Goal: Information Seeking & Learning: Understand process/instructions

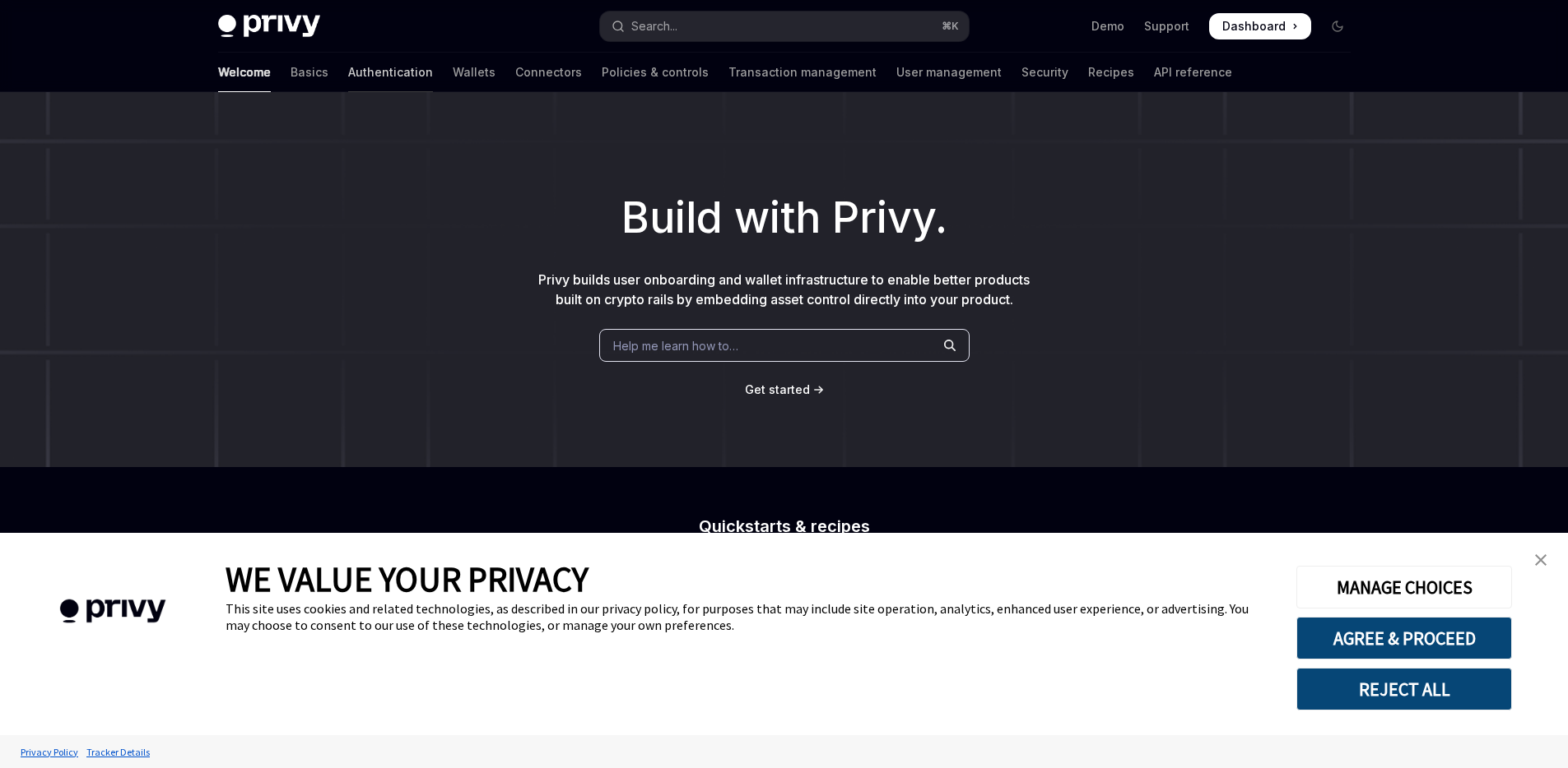
click at [348, 83] on link "Authentication" at bounding box center [390, 73] width 85 height 40
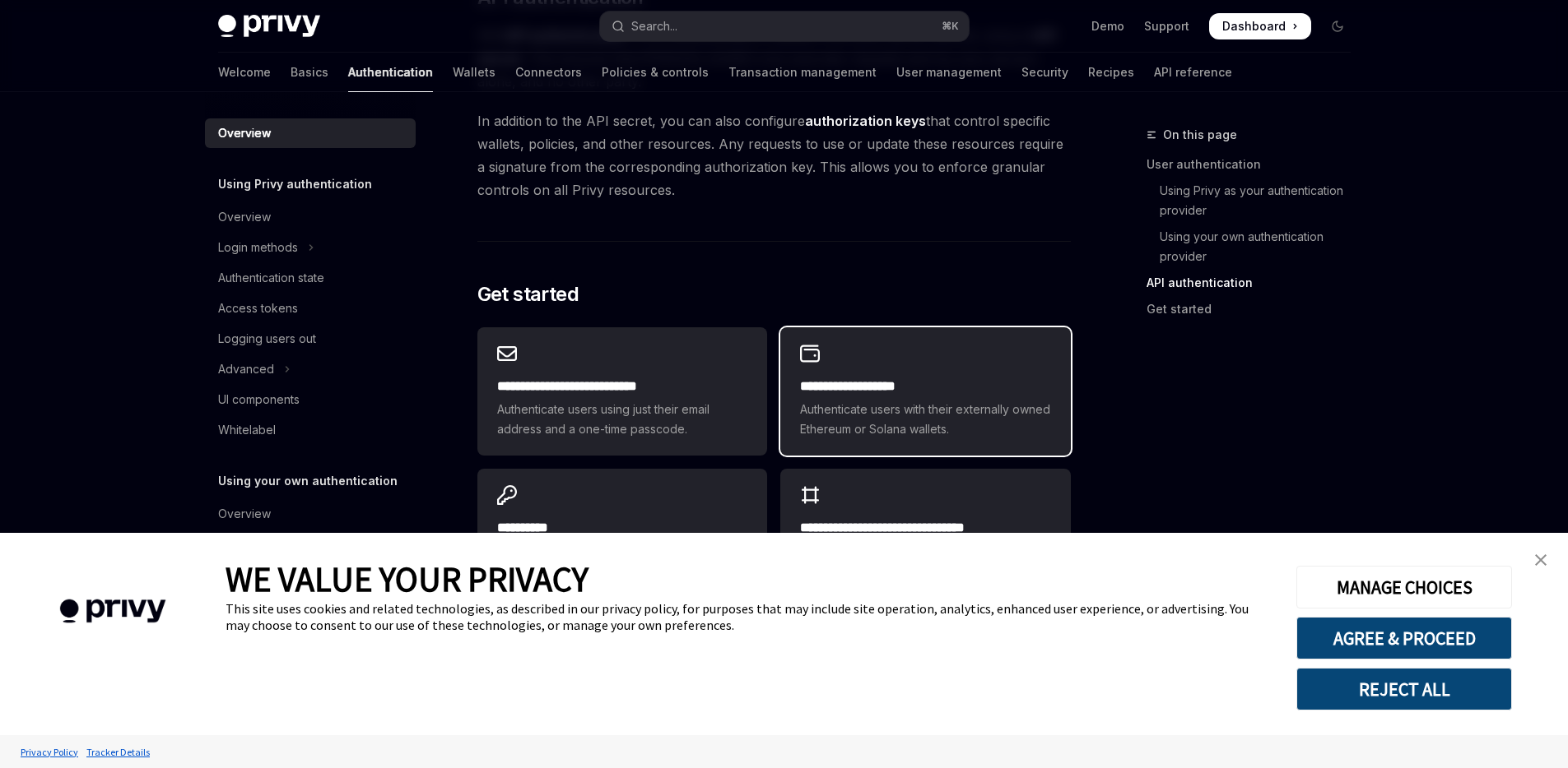
scroll to position [1318, 0]
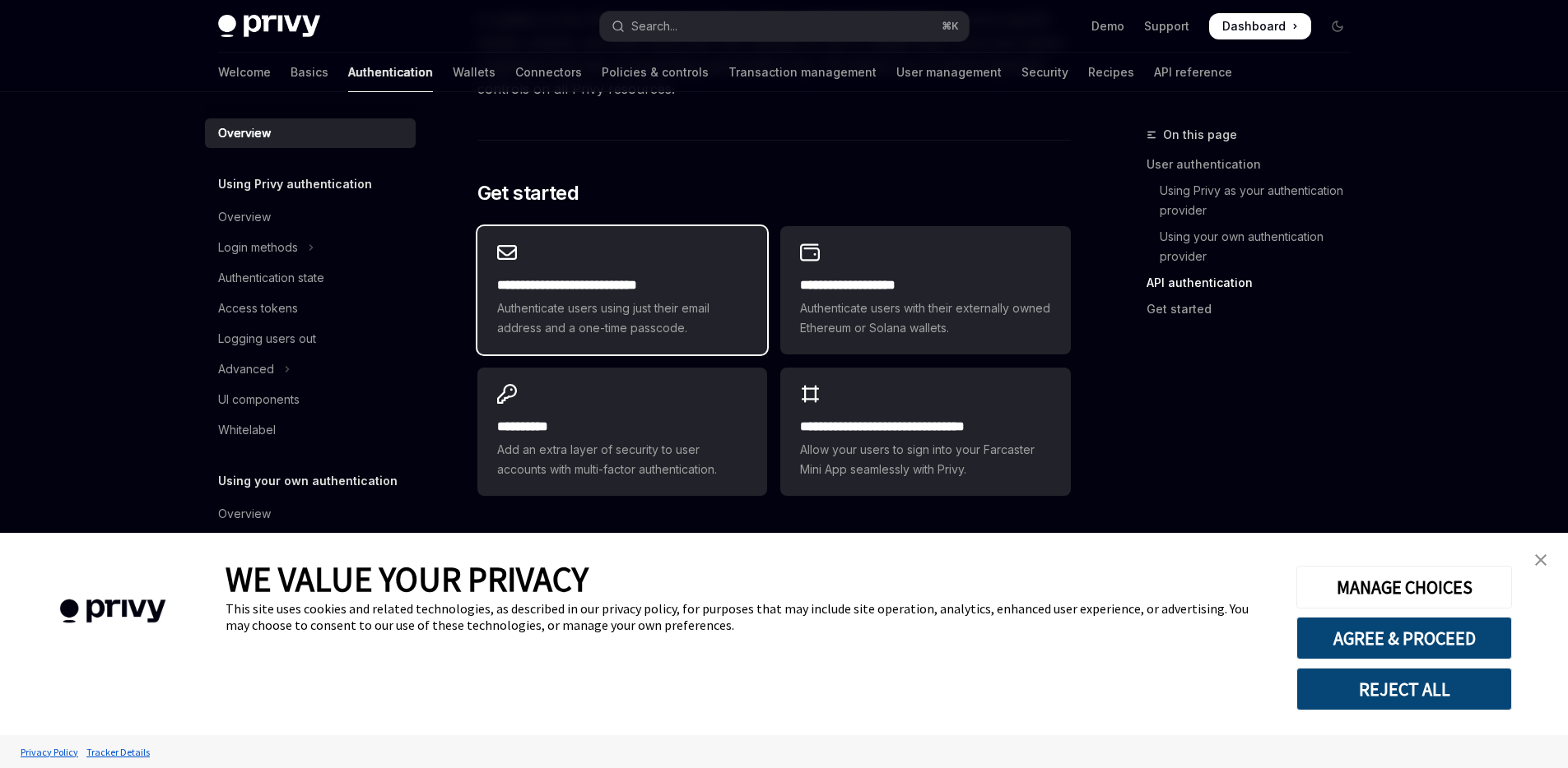
click at [692, 316] on span "Authenticate users using just their email address and a one-time passcode." at bounding box center [621, 319] width 250 height 40
type textarea "*"
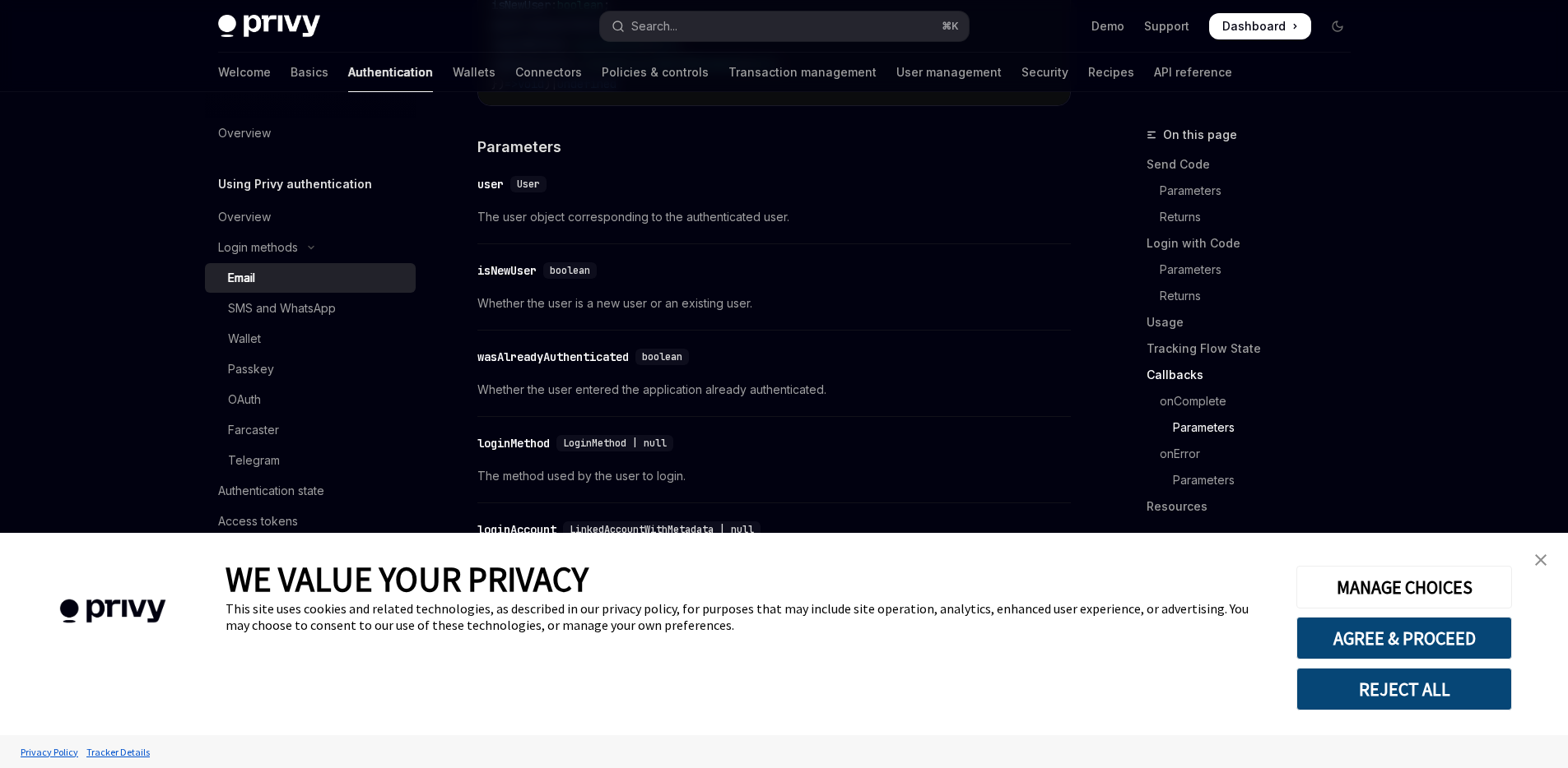
scroll to position [2814, 0]
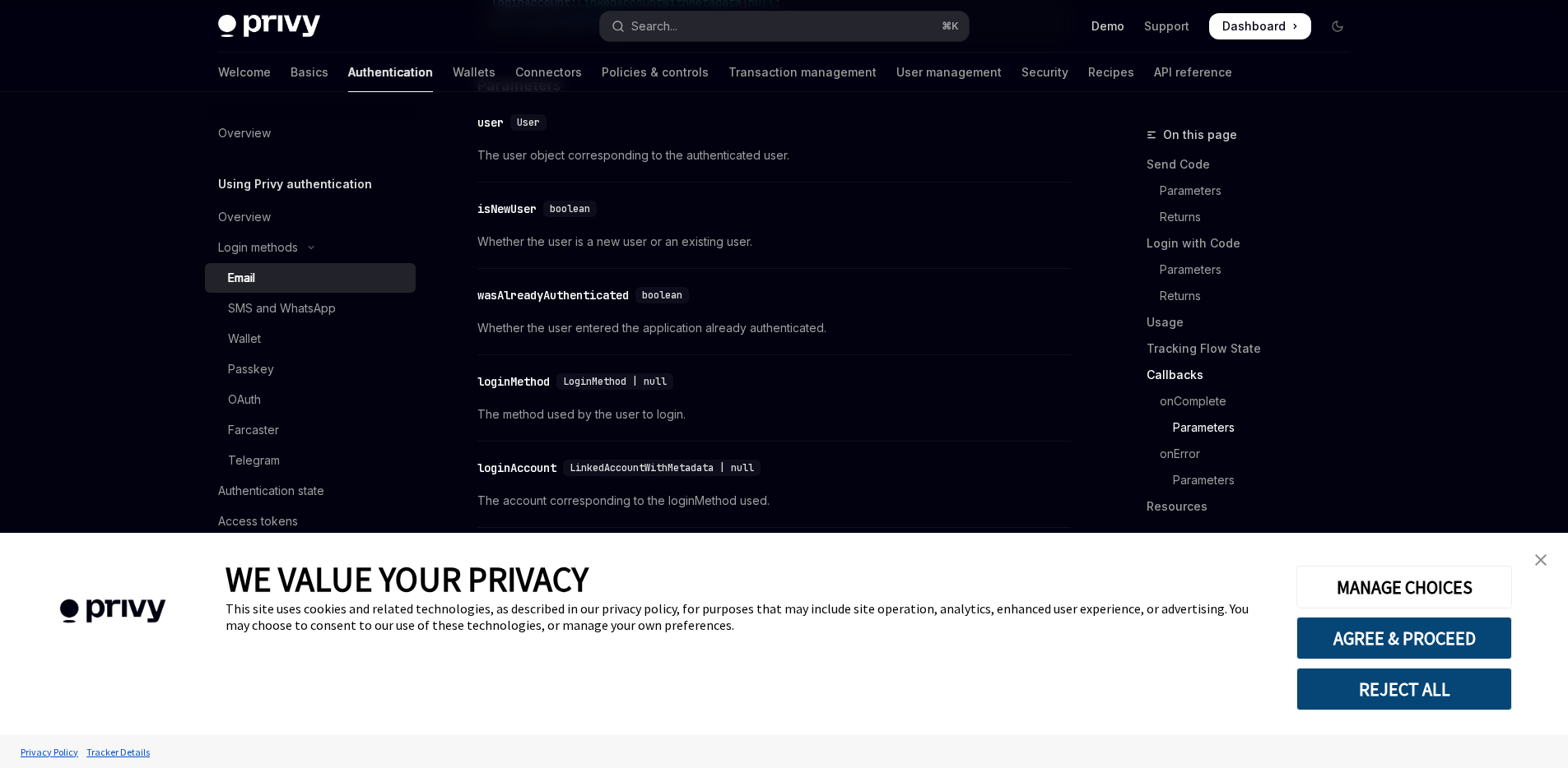
click at [1103, 31] on link "Demo" at bounding box center [1108, 25] width 33 height 16
click at [1447, 636] on button "AGREE & PROCEED" at bounding box center [1404, 638] width 216 height 42
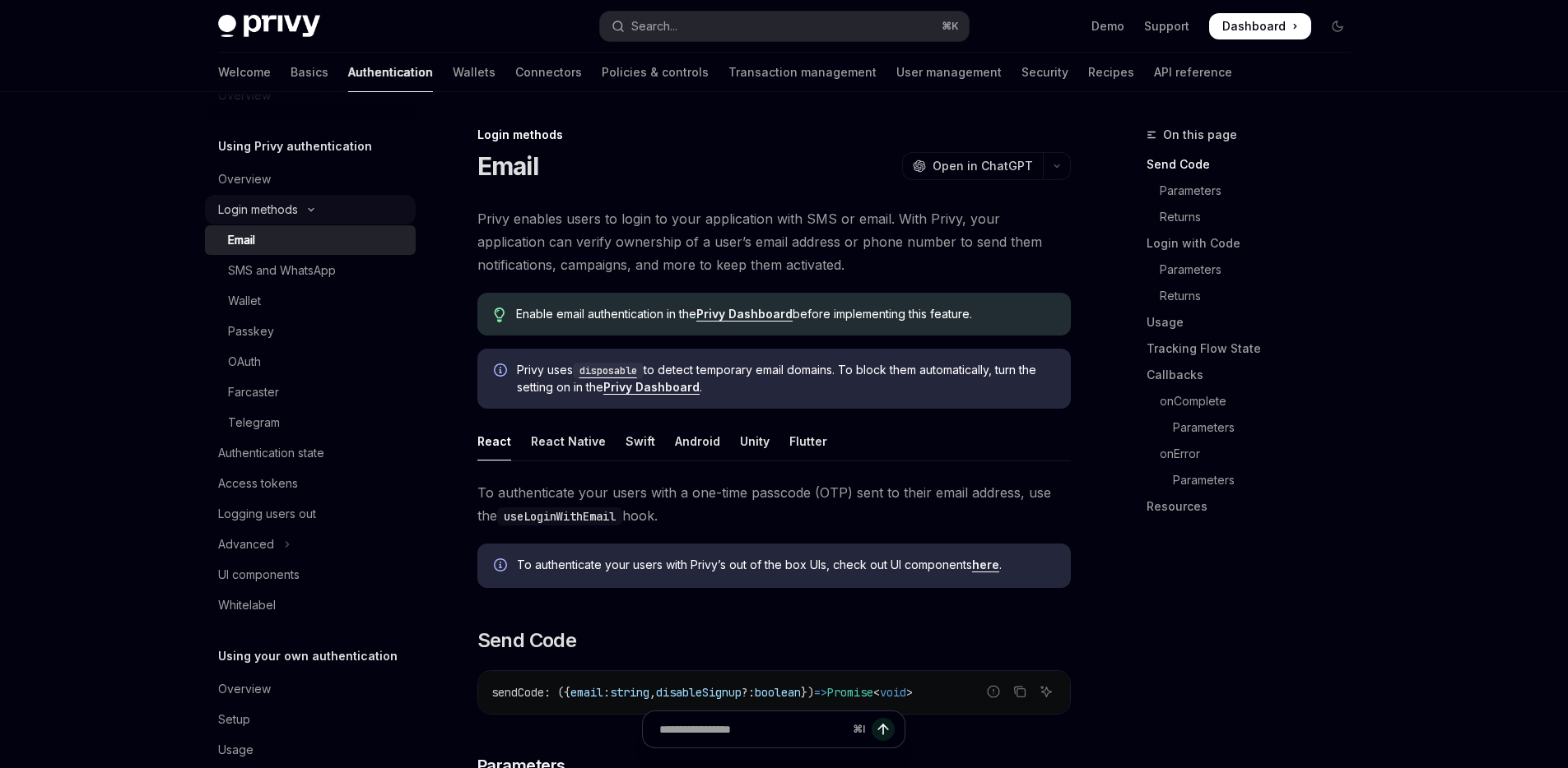
scroll to position [68, 0]
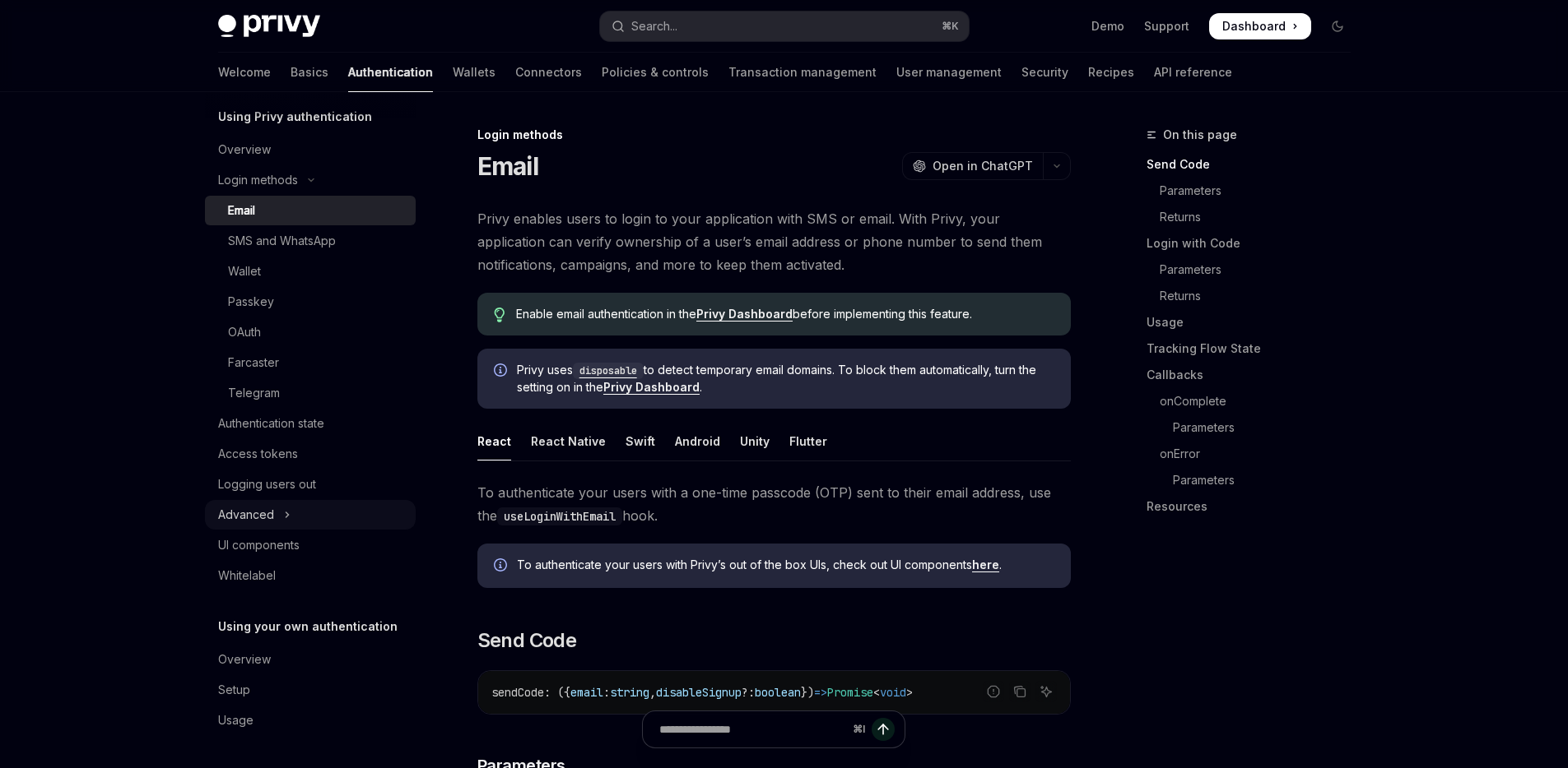
click at [305, 508] on button "Advanced" at bounding box center [310, 515] width 211 height 29
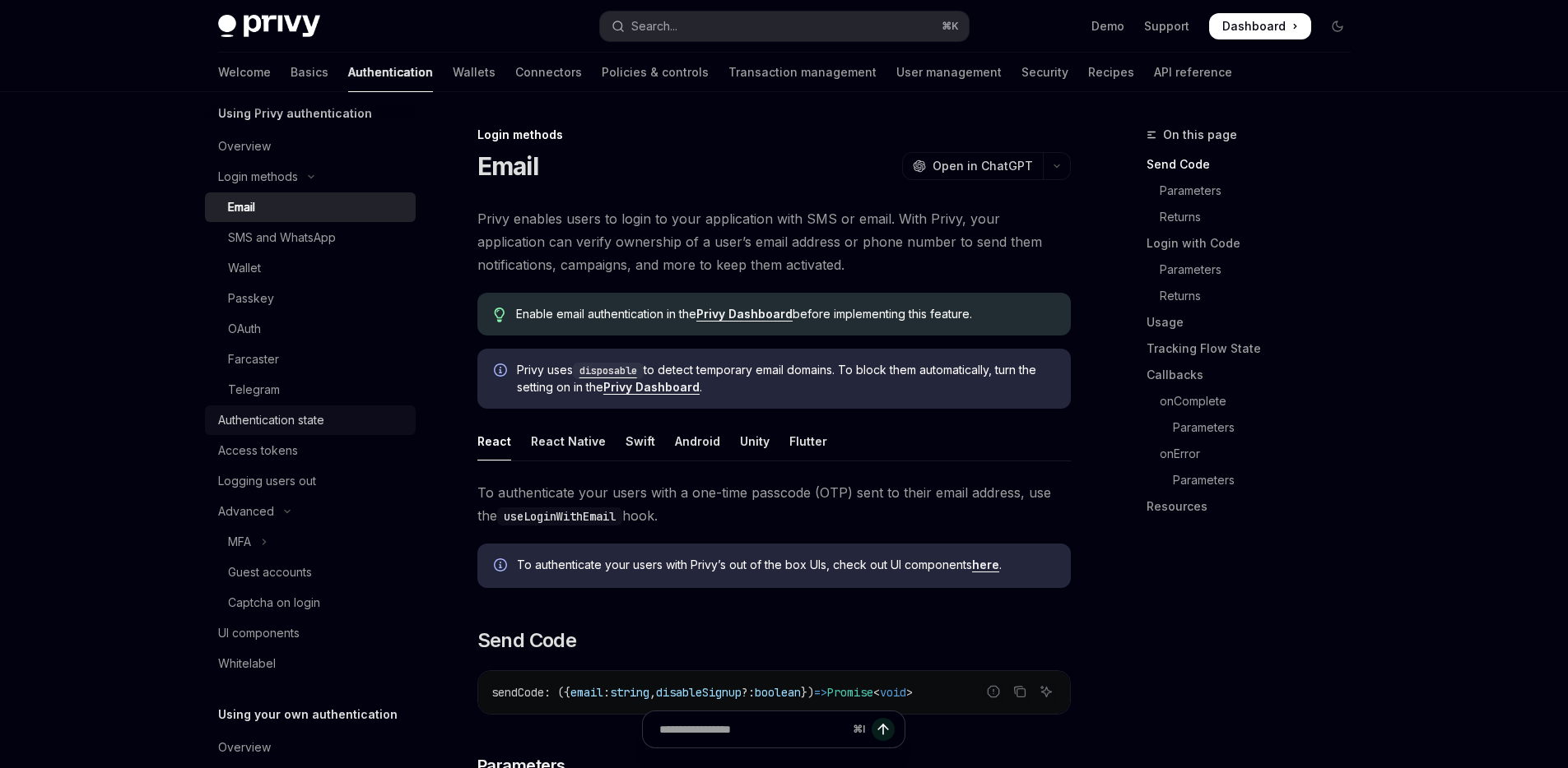
scroll to position [0, 0]
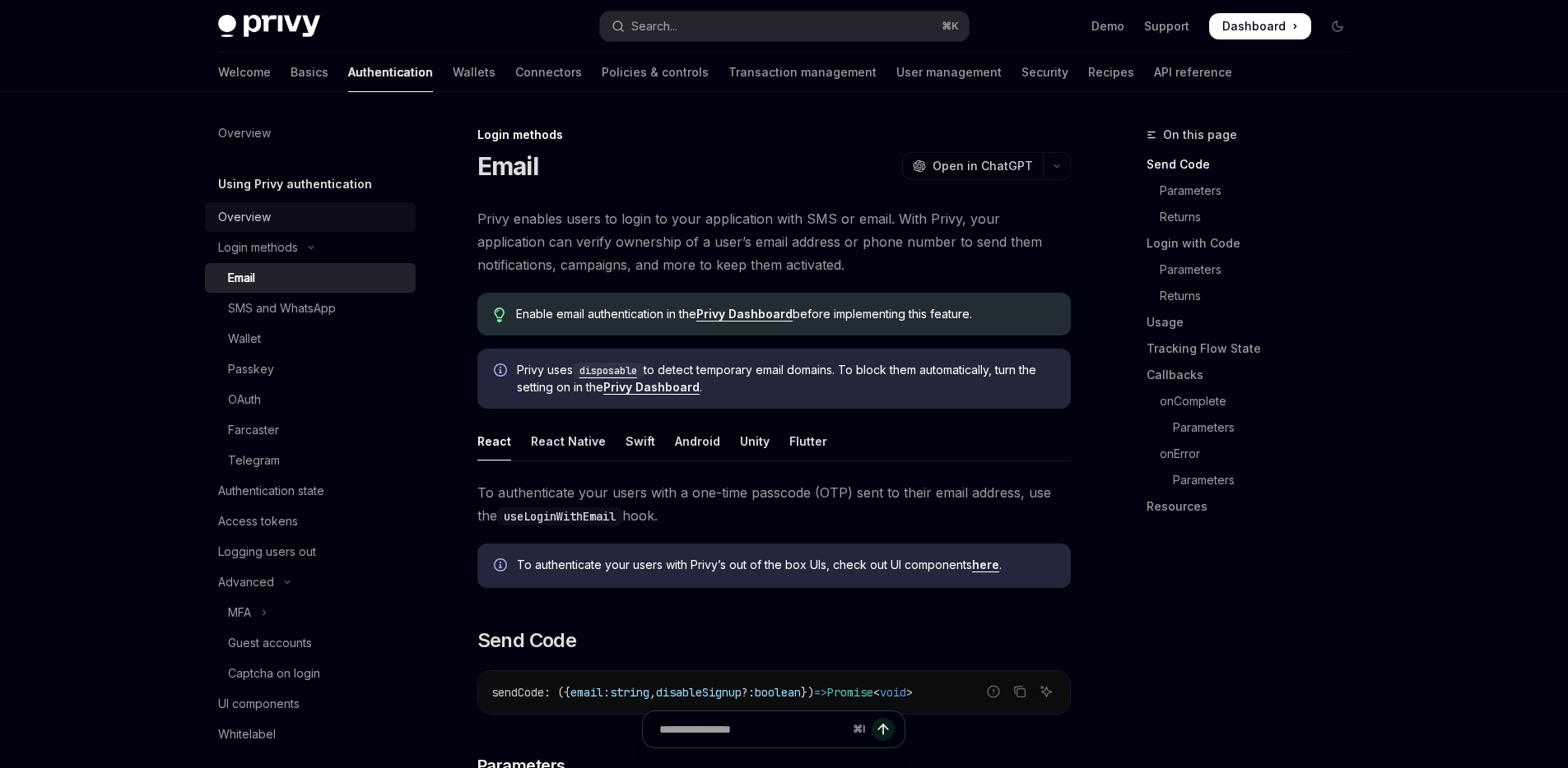
click at [302, 223] on div "Overview" at bounding box center [311, 217] width 188 height 20
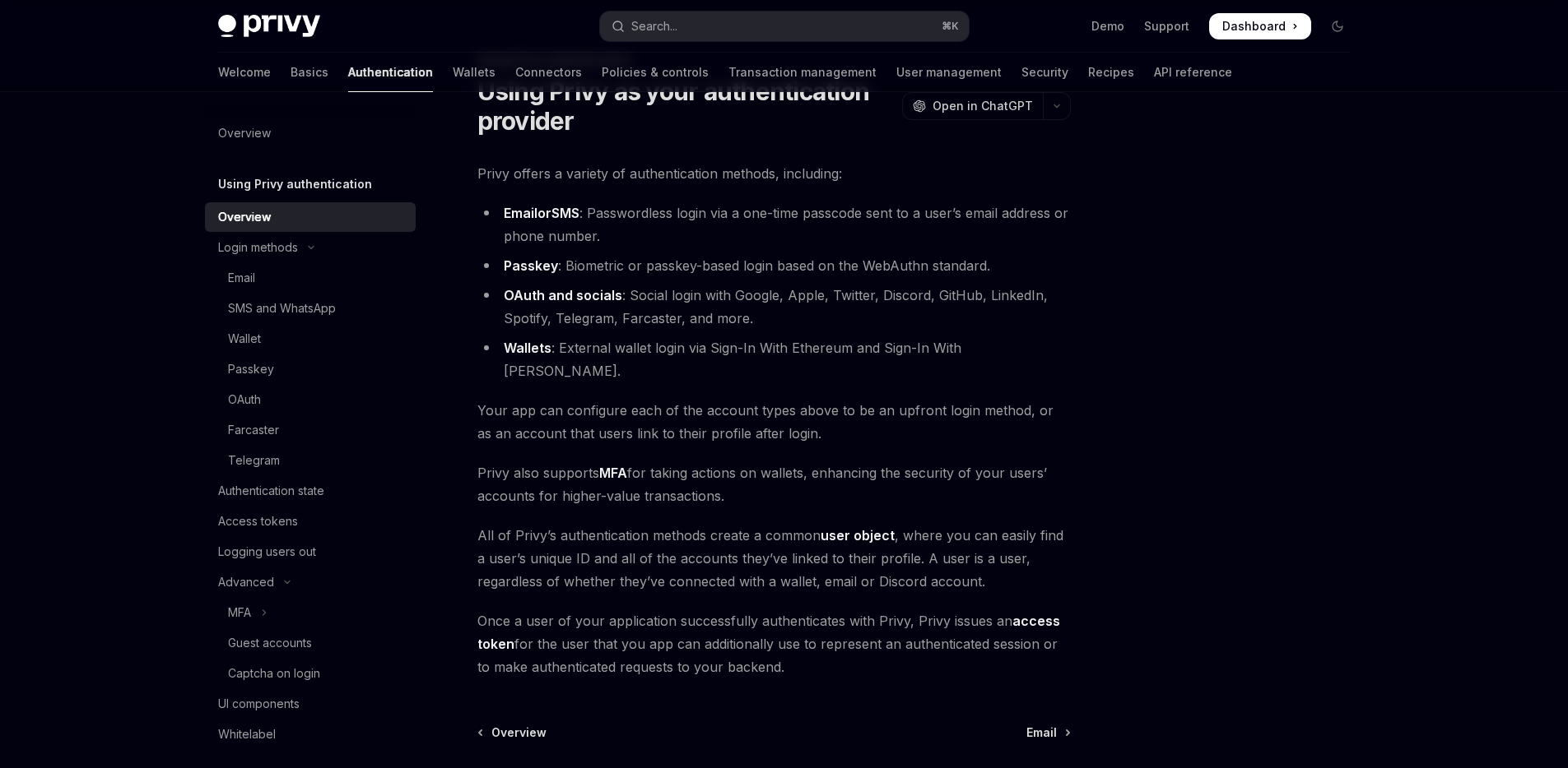
scroll to position [228, 0]
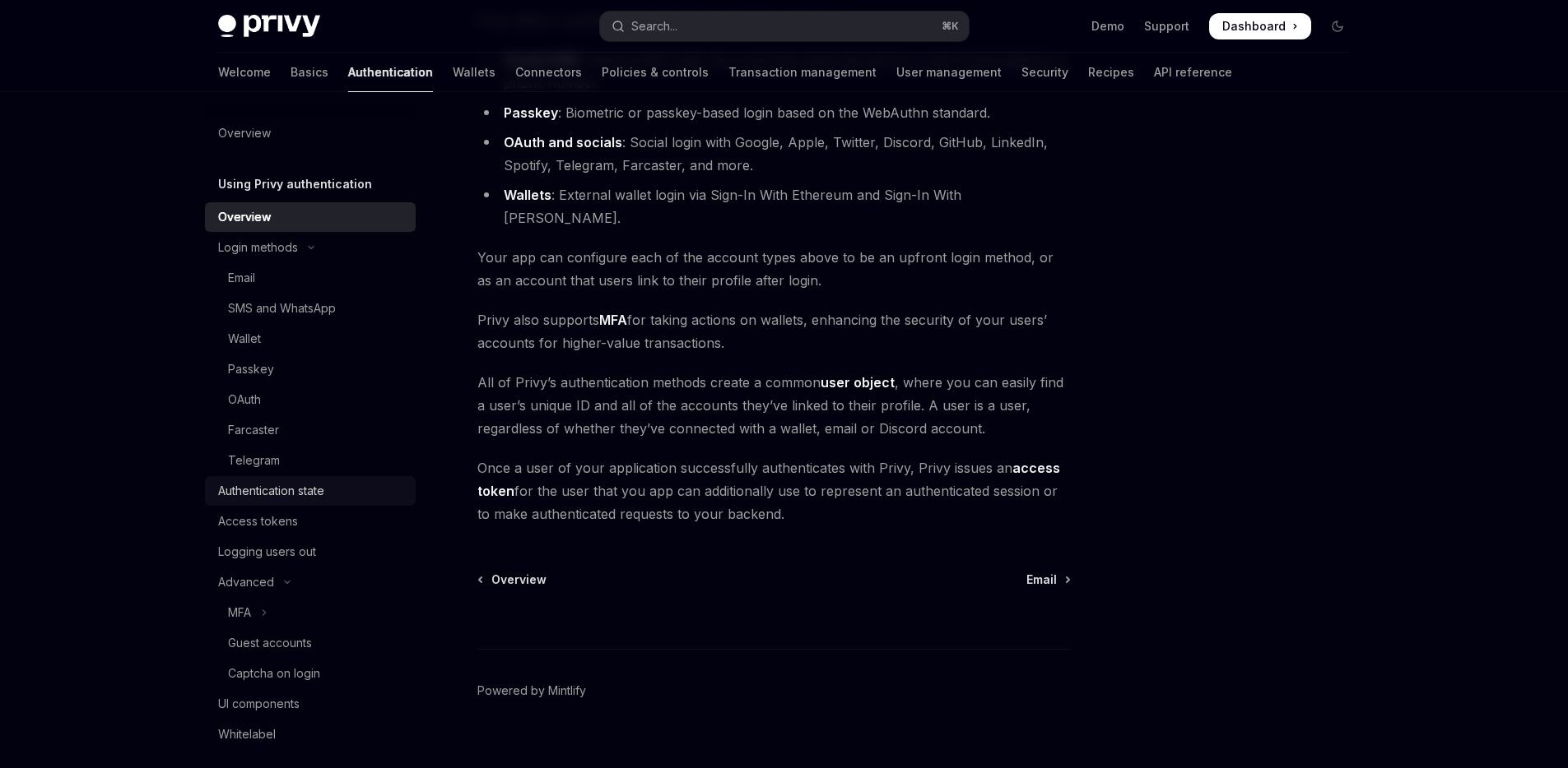
click at [341, 501] on link "Authentication state" at bounding box center [310, 490] width 211 height 29
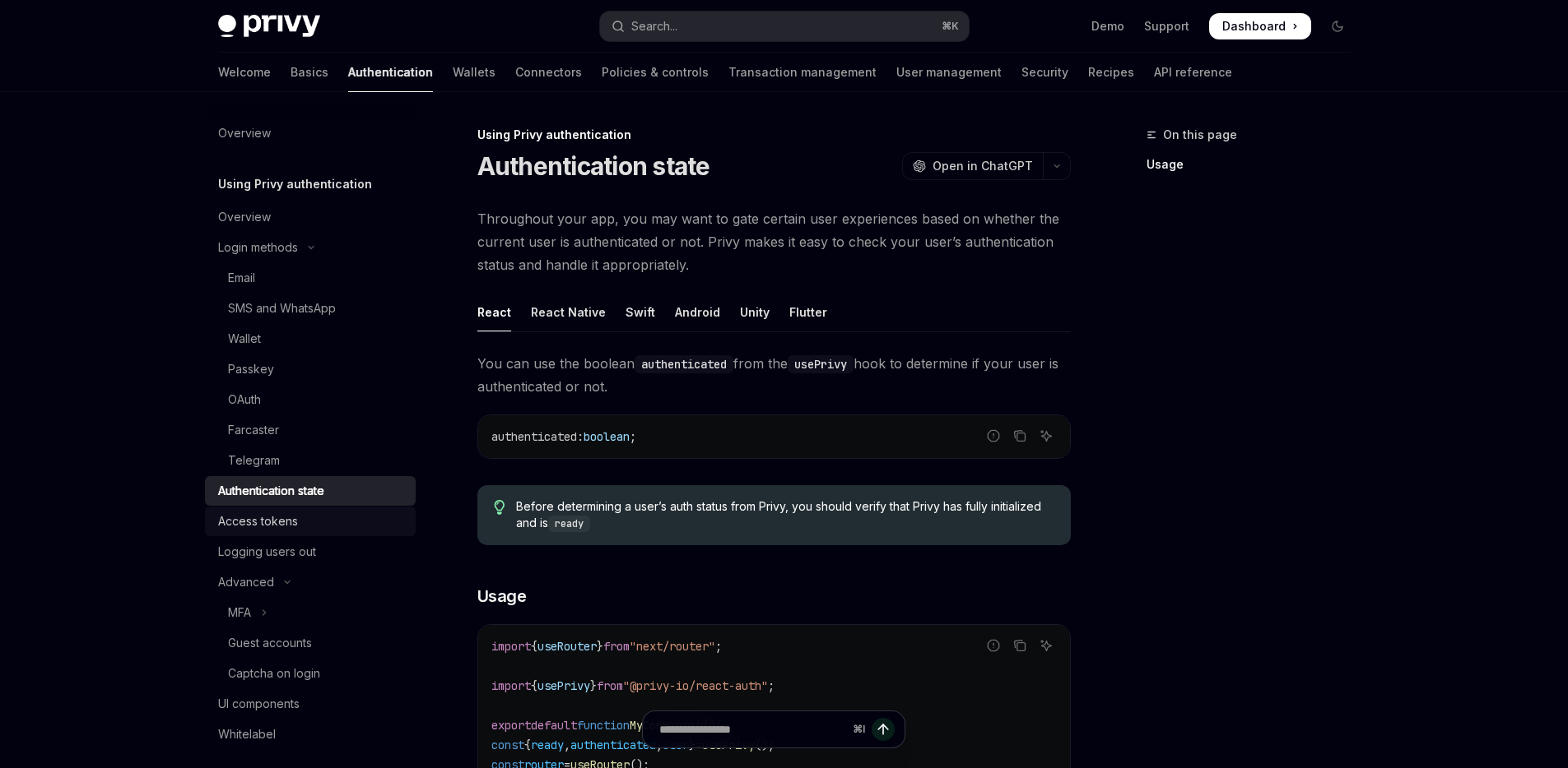
click at [298, 520] on div "Access tokens" at bounding box center [311, 521] width 188 height 20
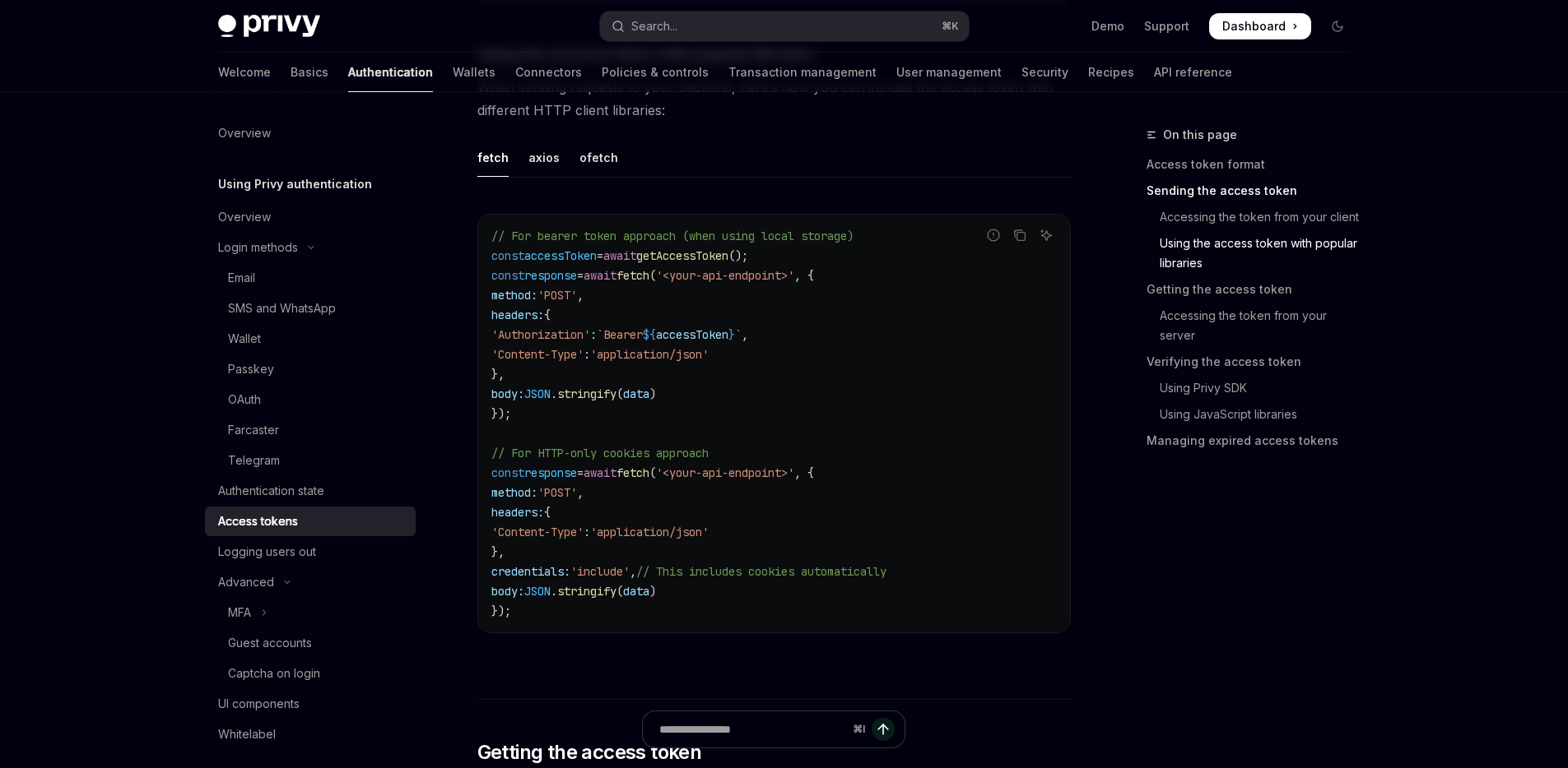
scroll to position [1364, 0]
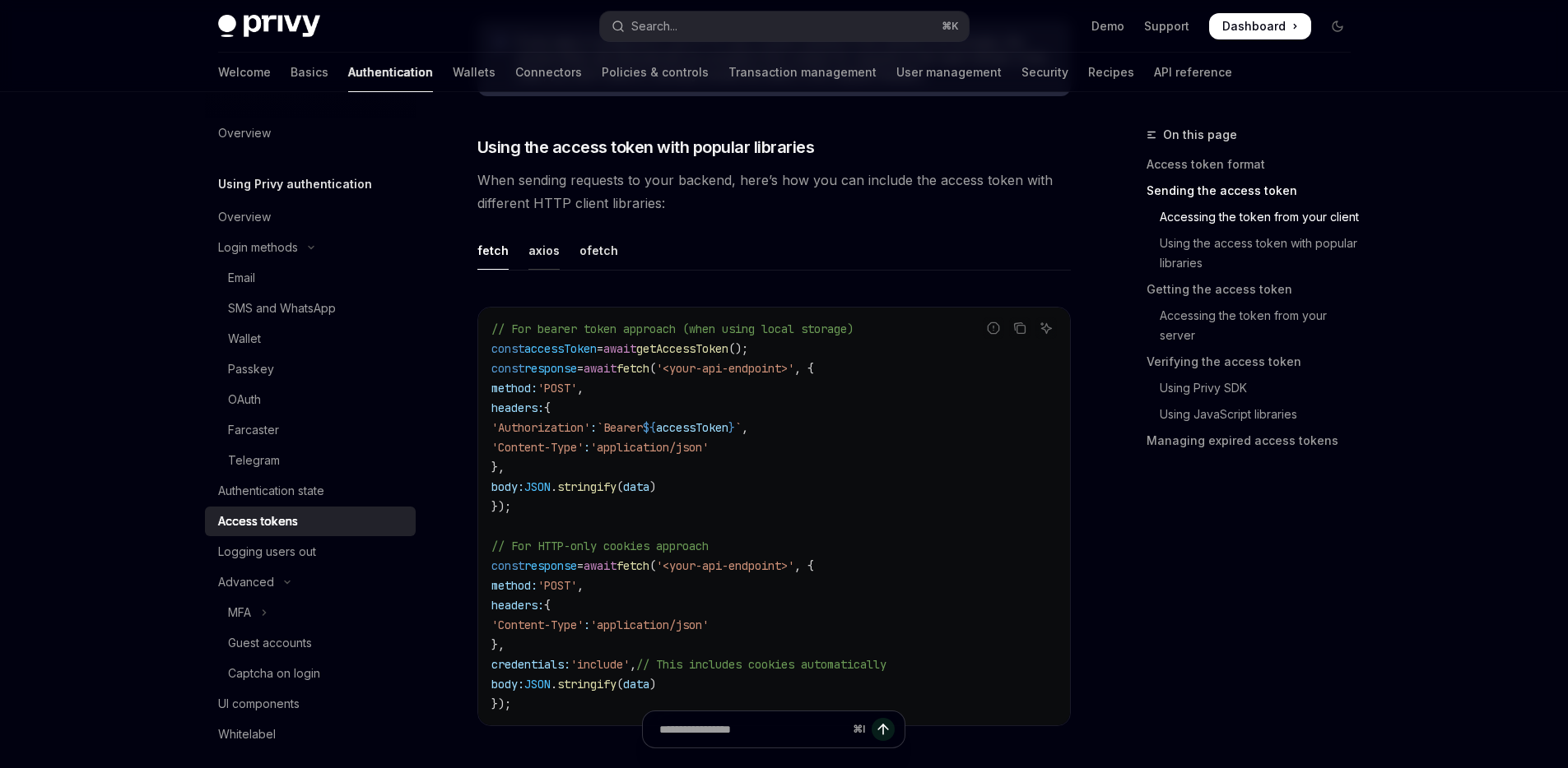
click at [538, 263] on div "axios" at bounding box center [543, 250] width 31 height 39
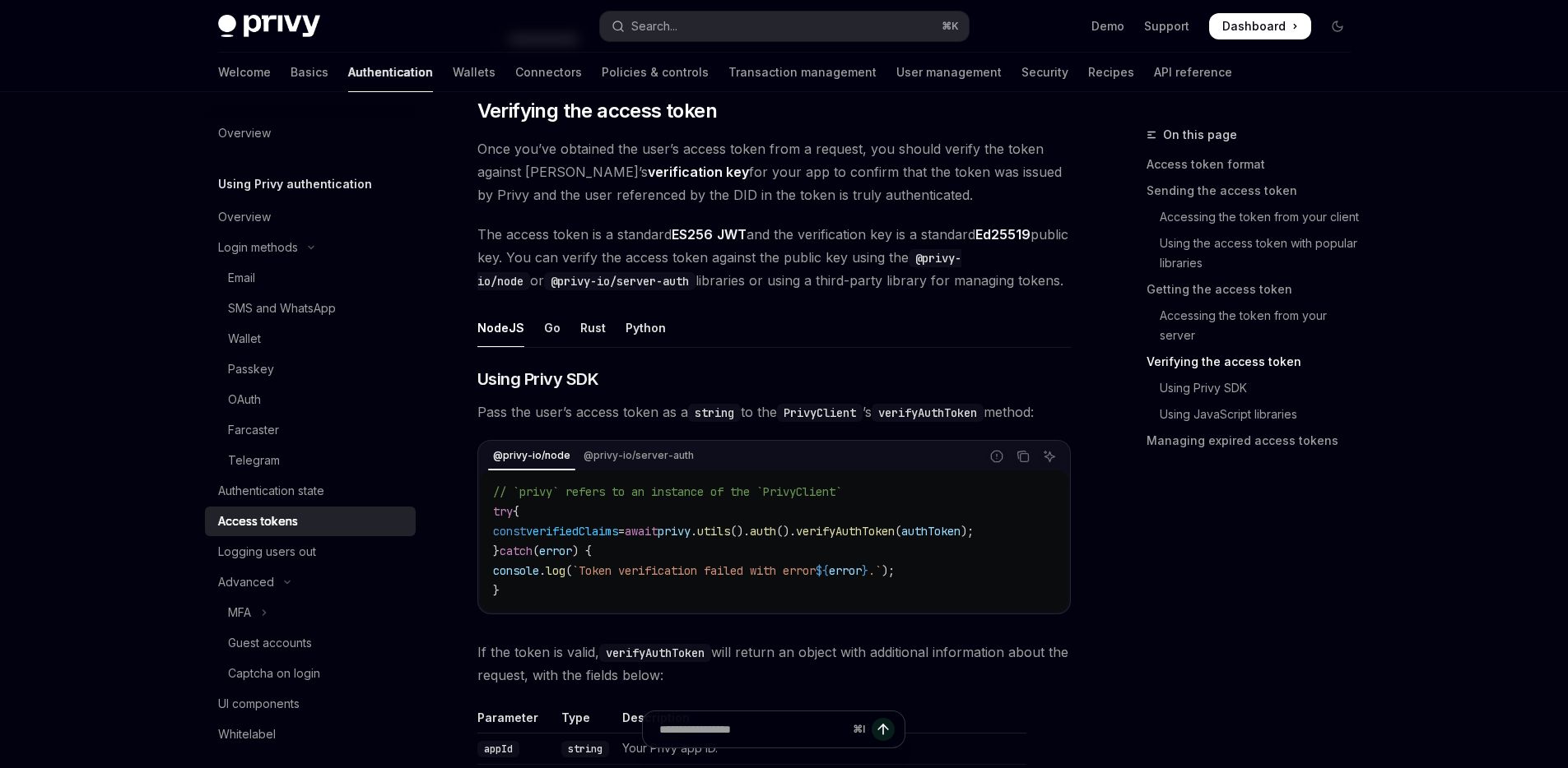
scroll to position [2440, 0]
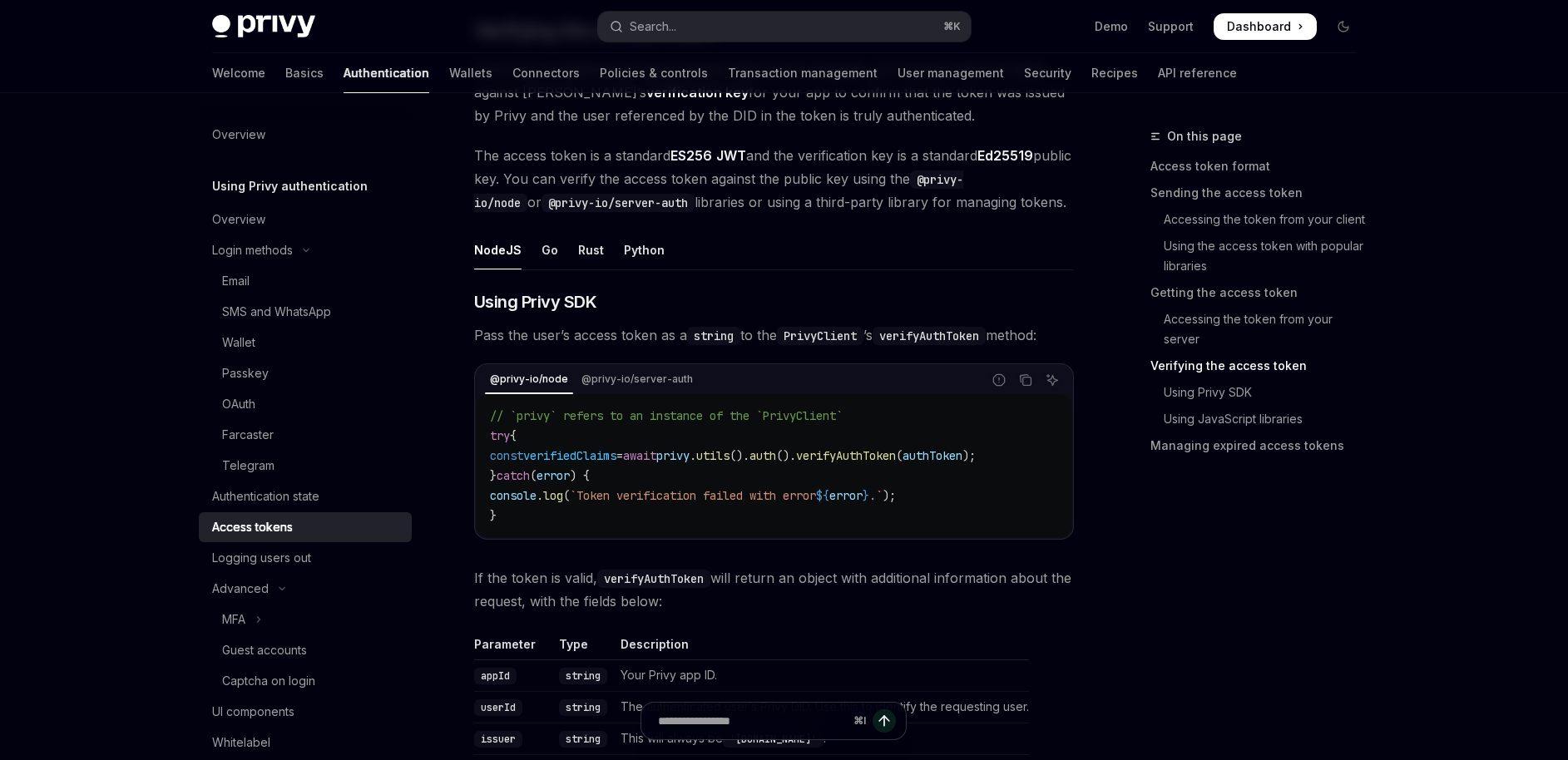
type textarea "*"
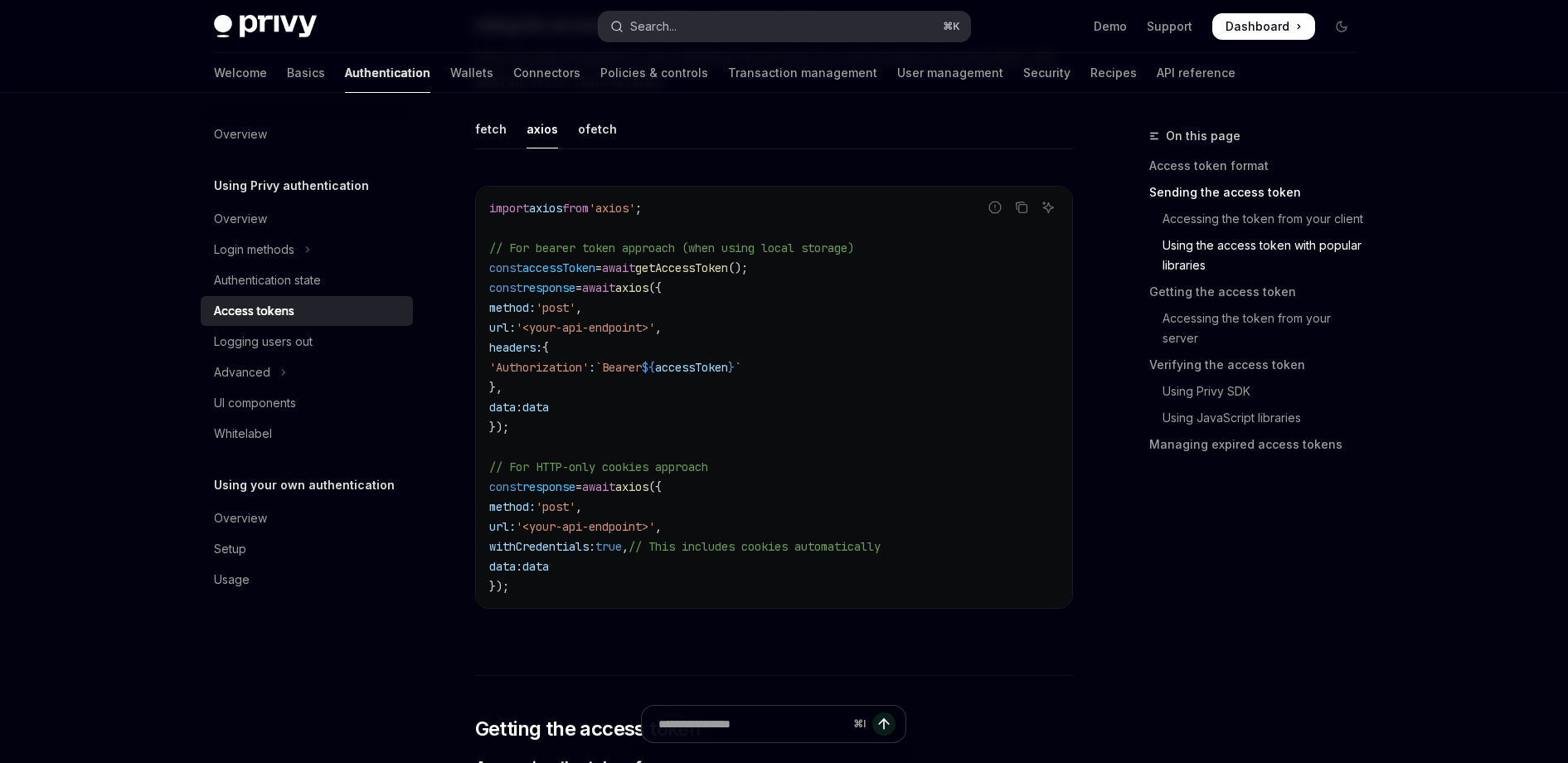
type textarea "*"
